Goal: Information Seeking & Learning: Learn about a topic

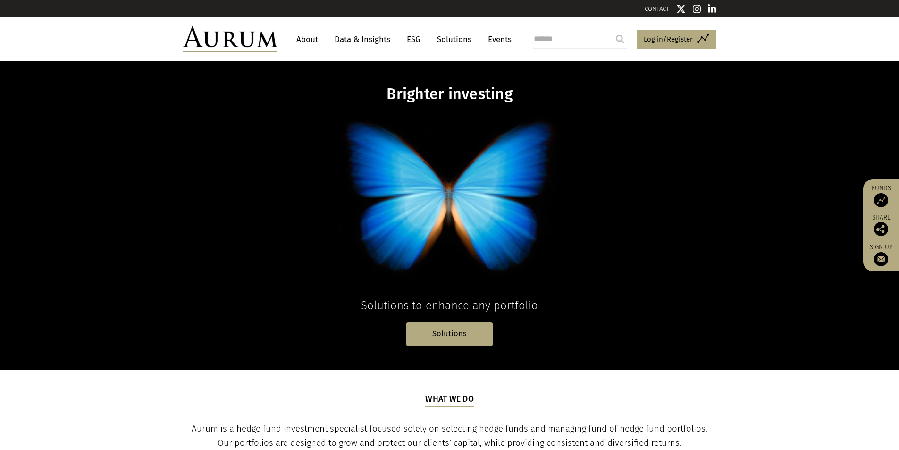
click at [459, 39] on link "Solutions" at bounding box center [454, 39] width 44 height 17
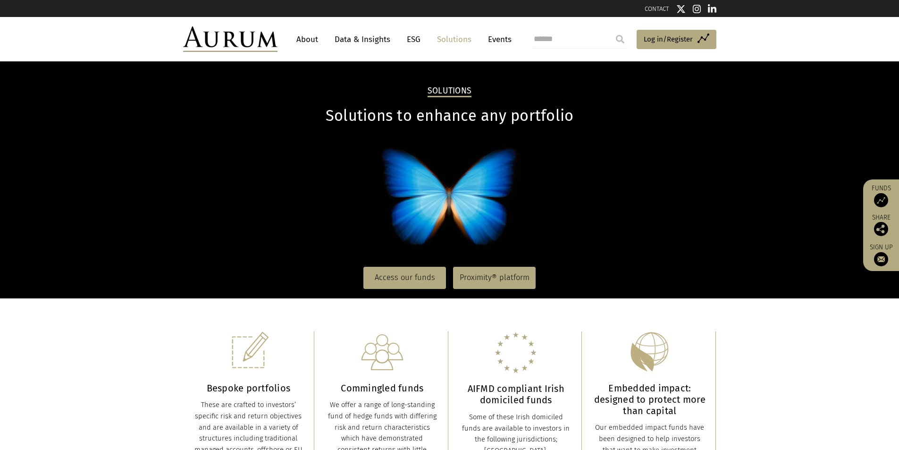
click at [318, 39] on link "About" at bounding box center [307, 39] width 31 height 17
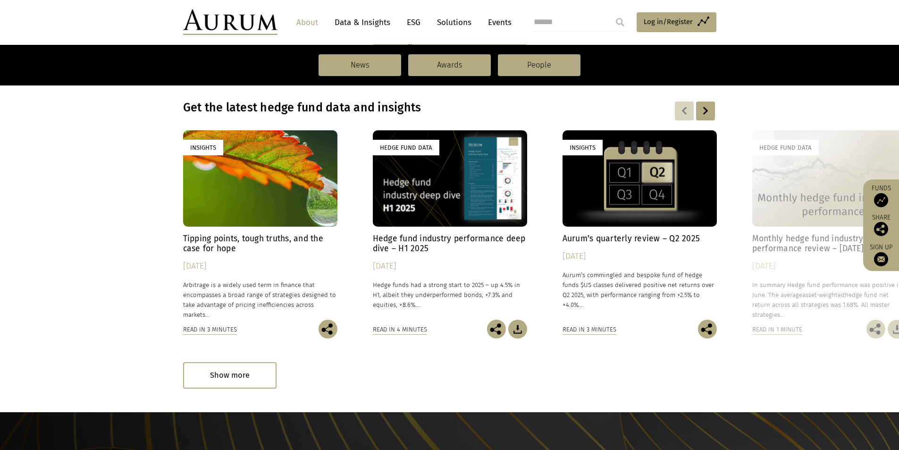
scroll to position [708, 0]
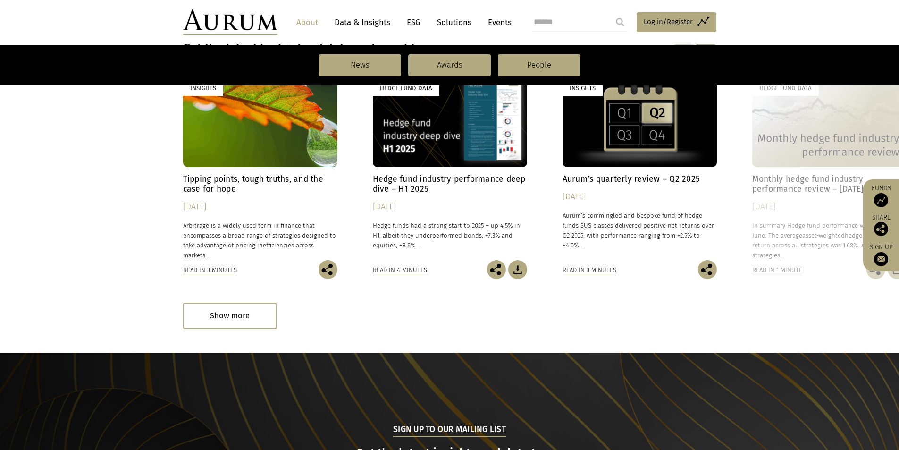
click at [423, 178] on h4 "Hedge fund industry performance deep dive – H1 2025" at bounding box center [450, 184] width 154 height 20
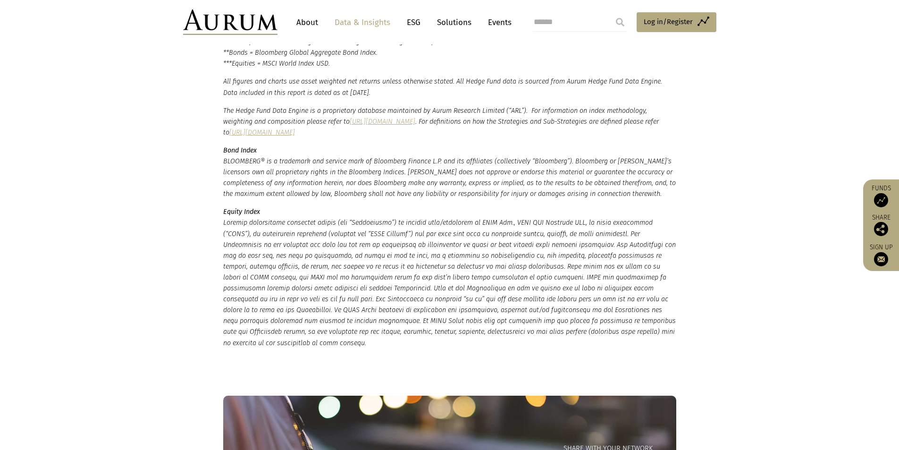
scroll to position [2548, 0]
